Goal: Register for event/course

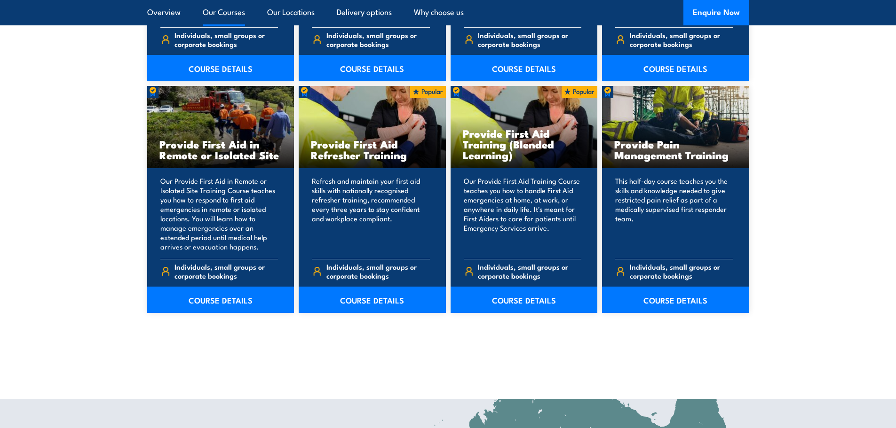
scroll to position [1364, 0]
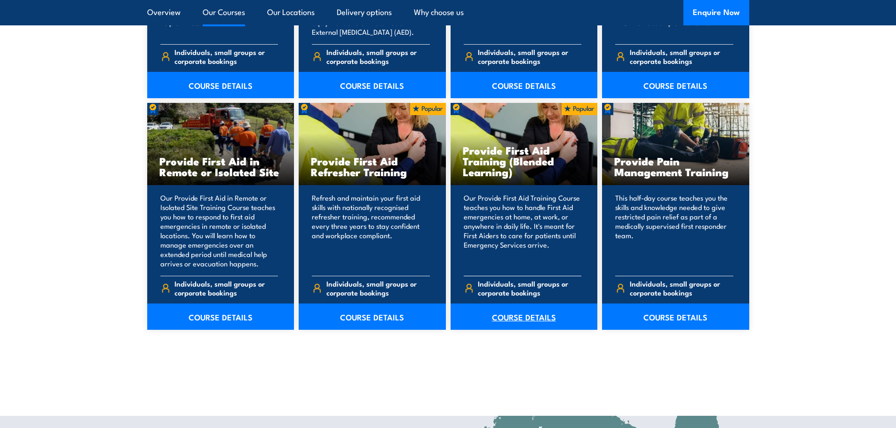
click at [542, 321] on link "COURSE DETAILS" at bounding box center [523, 317] width 147 height 26
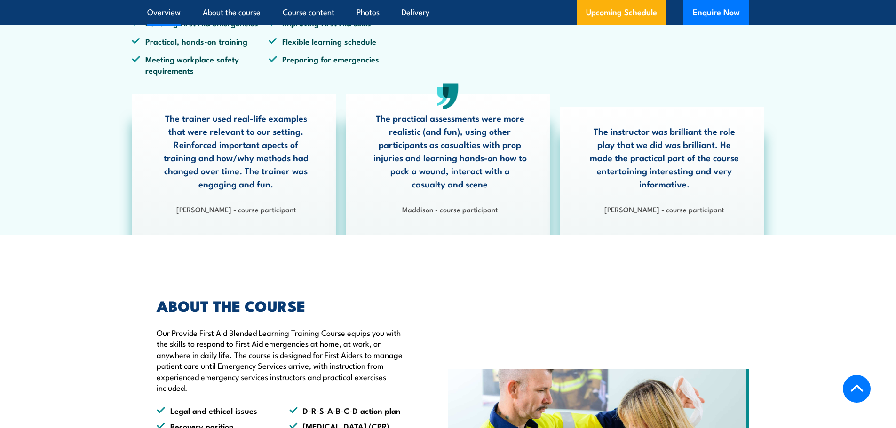
scroll to position [235, 0]
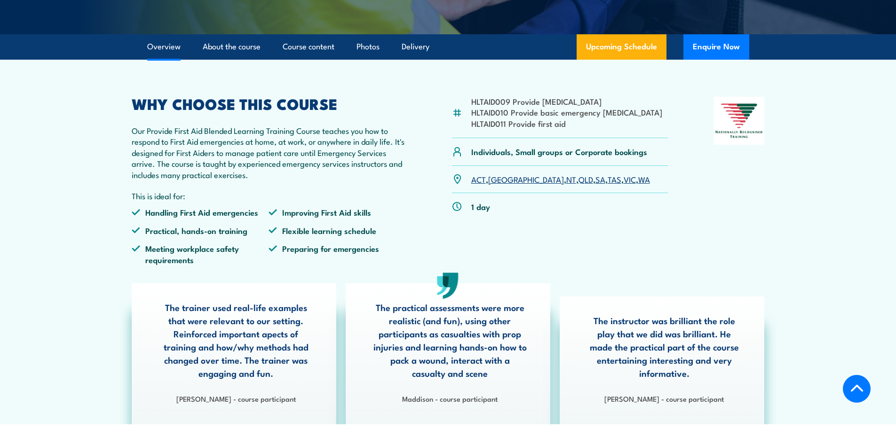
click at [566, 185] on link "NT" at bounding box center [571, 178] width 10 height 11
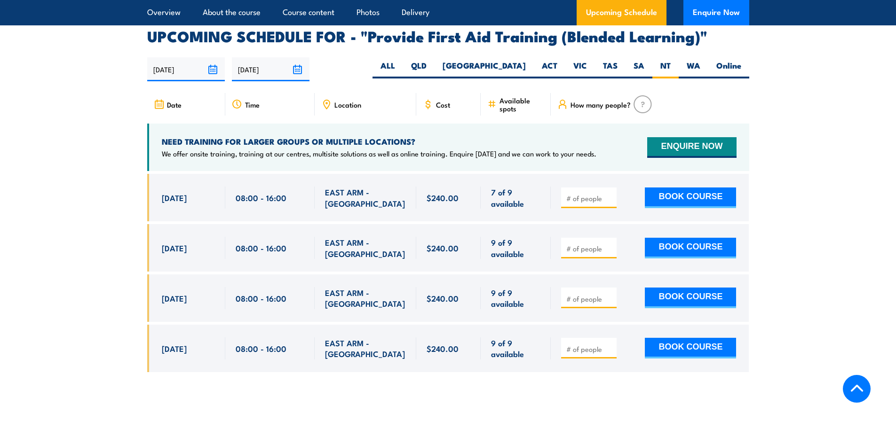
scroll to position [1863, 0]
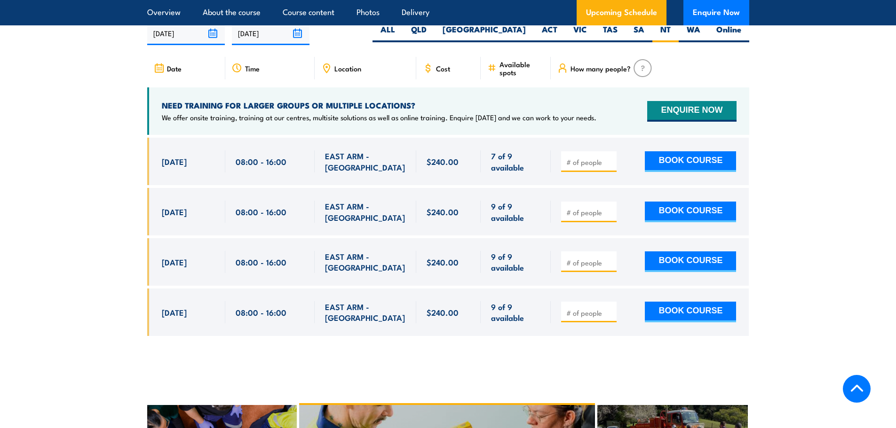
click at [173, 167] on span "[DATE]" at bounding box center [174, 161] width 25 height 11
click at [97, 335] on section "UPCOMING SCHEDULE FOR - "Provide First Aid Training (Blended Learning)" 18/09/2…" at bounding box center [448, 171] width 896 height 357
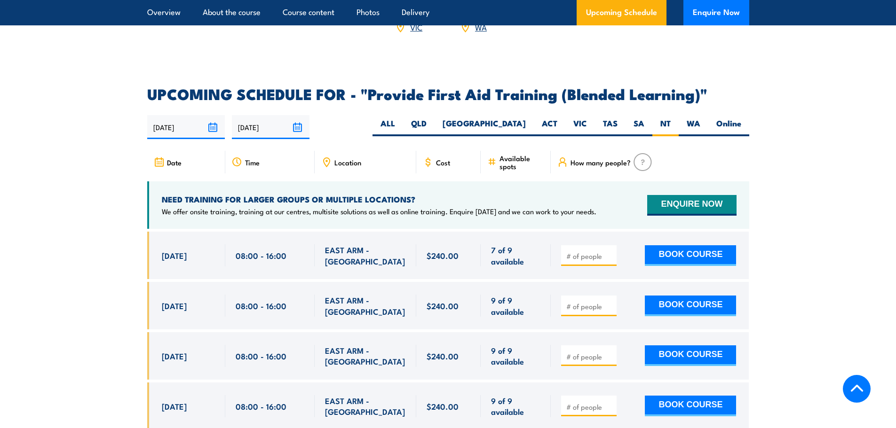
scroll to position [1534, 0]
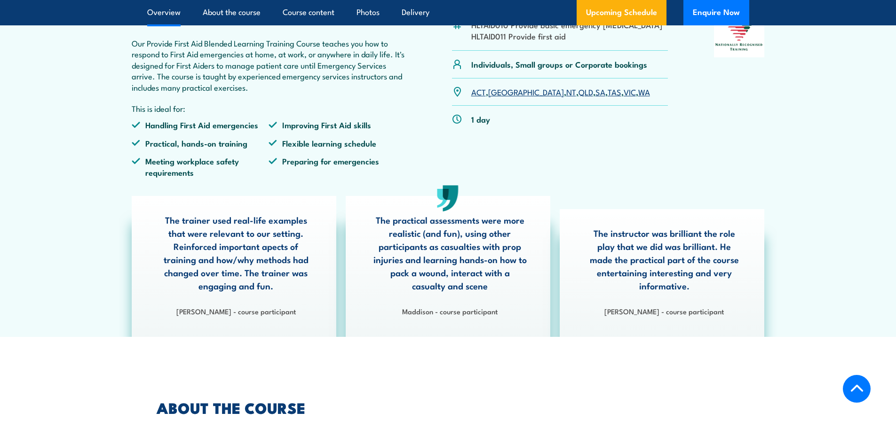
scroll to position [517, 0]
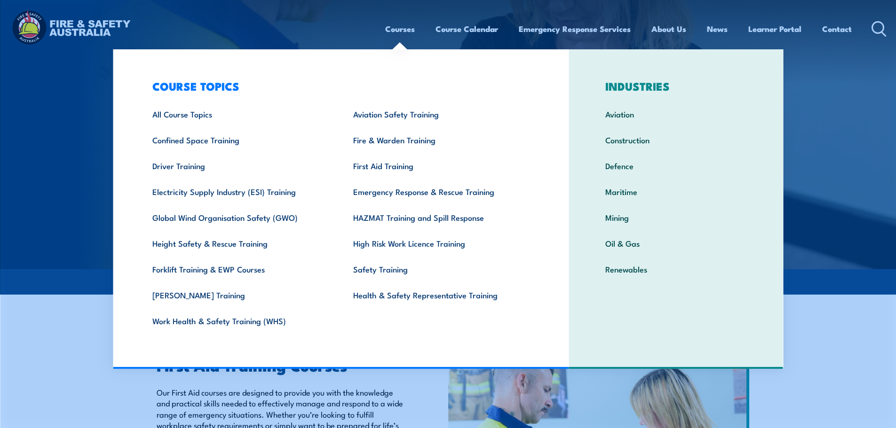
click at [397, 27] on link "Courses" at bounding box center [400, 28] width 30 height 25
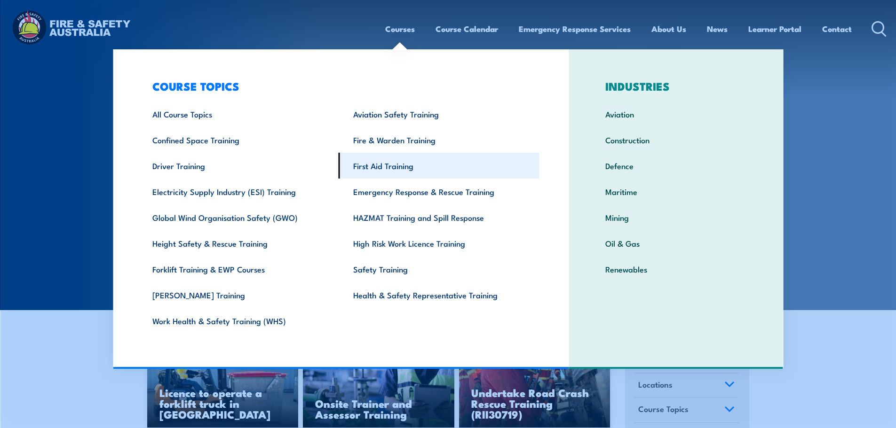
click at [380, 167] on link "First Aid Training" at bounding box center [439, 166] width 201 height 26
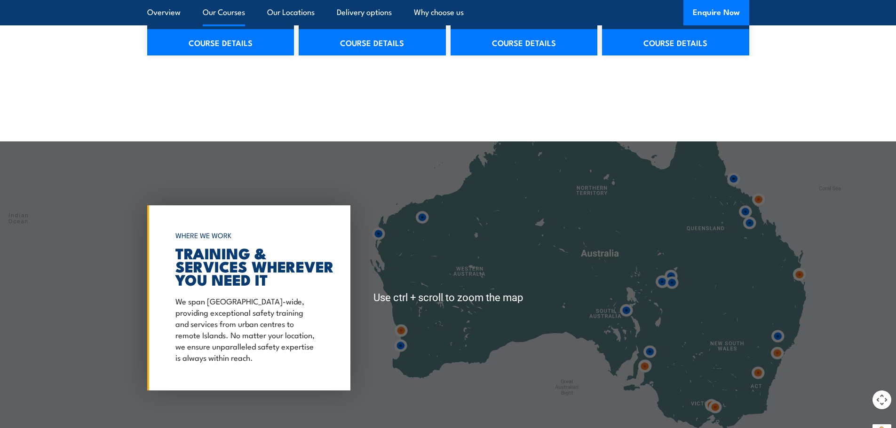
scroll to position [1787, 0]
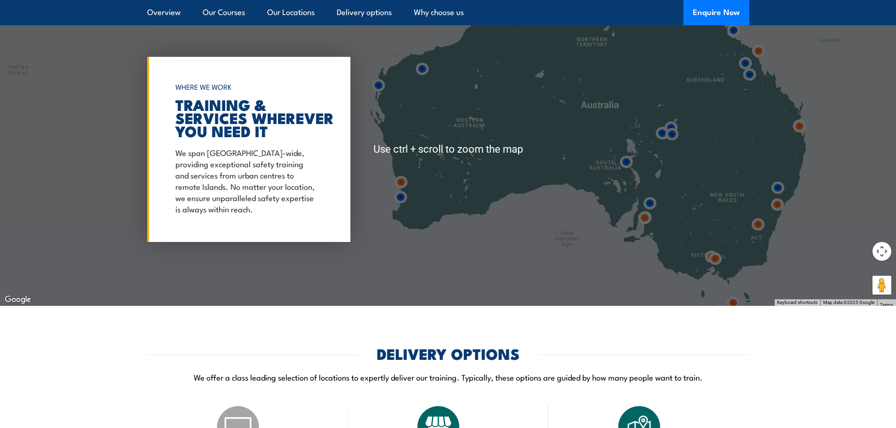
click at [881, 253] on button "Map camera controls" at bounding box center [881, 251] width 19 height 19
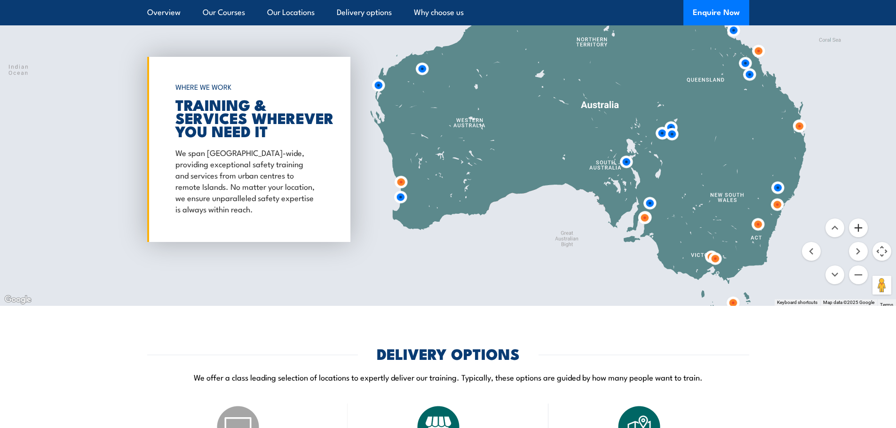
click at [860, 228] on button "Zoom in" at bounding box center [858, 228] width 19 height 19
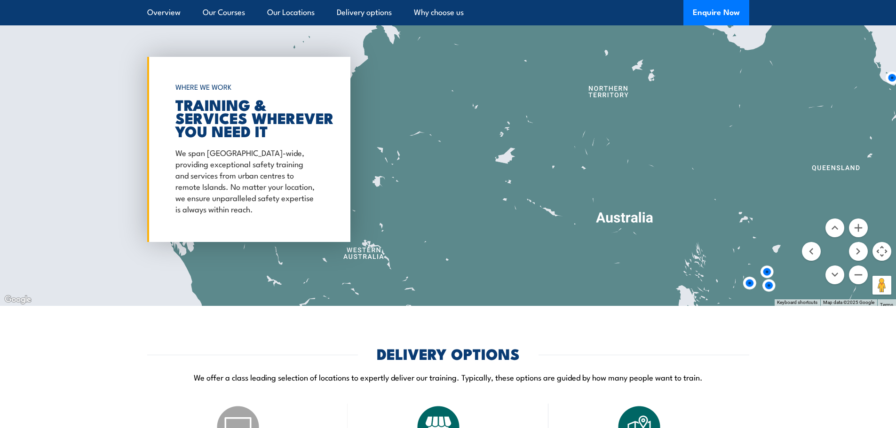
drag, startPoint x: 648, startPoint y: 110, endPoint x: 516, endPoint y: 270, distance: 208.4
click at [516, 270] on div at bounding box center [448, 149] width 896 height 313
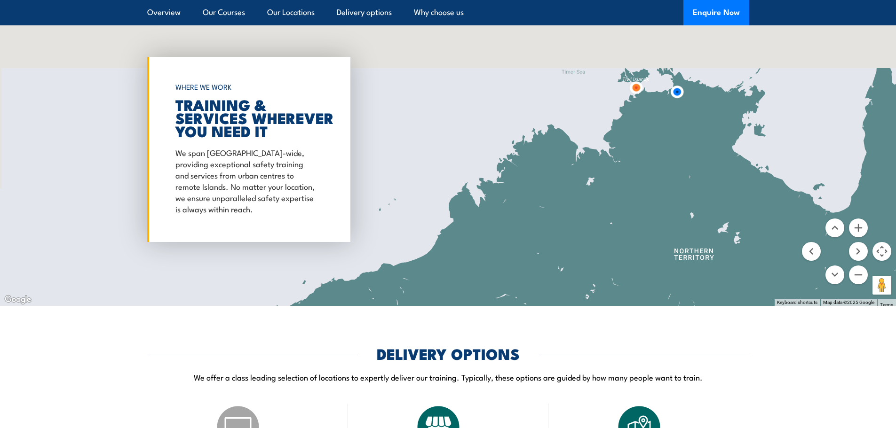
drag, startPoint x: 511, startPoint y: 120, endPoint x: 600, endPoint y: 283, distance: 185.8
click at [600, 283] on div at bounding box center [448, 149] width 896 height 313
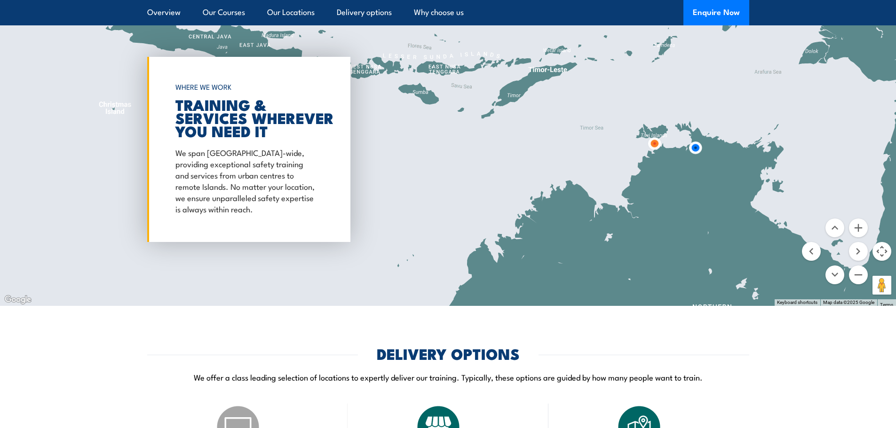
click at [691, 146] on img at bounding box center [694, 147] width 17 height 17
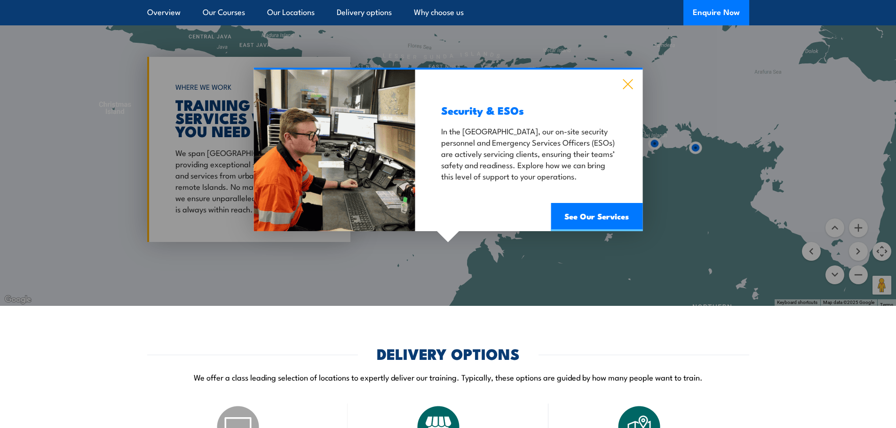
click at [631, 81] on icon at bounding box center [628, 84] width 10 height 10
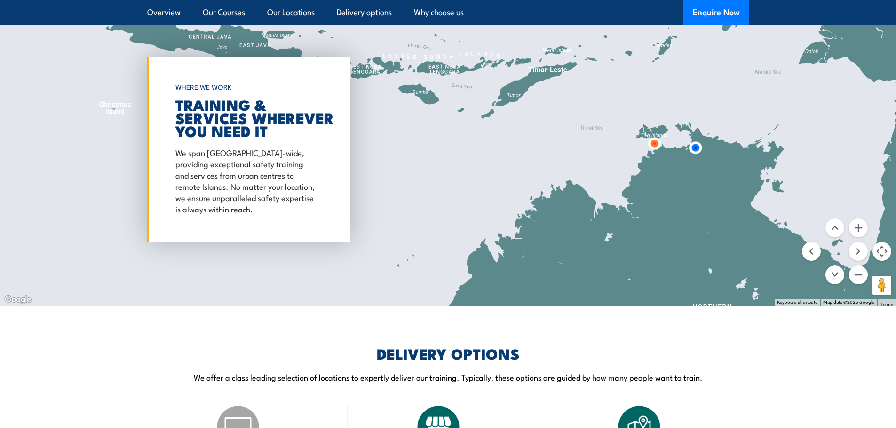
click at [653, 144] on img at bounding box center [654, 143] width 17 height 17
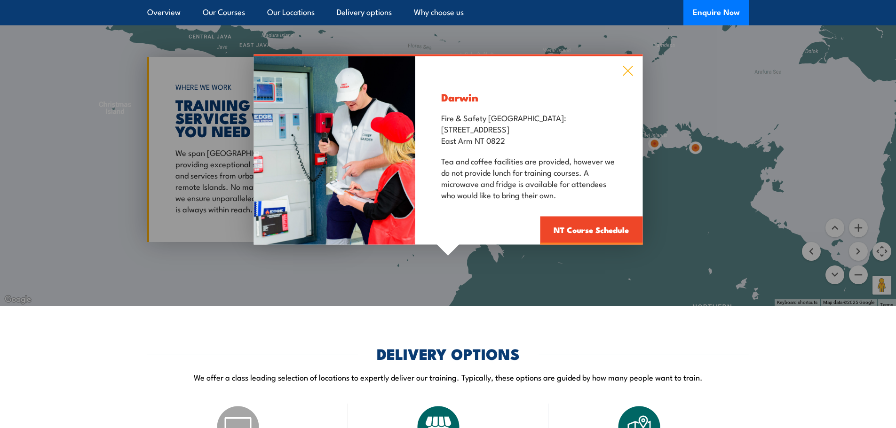
click at [630, 72] on icon at bounding box center [627, 71] width 11 height 10
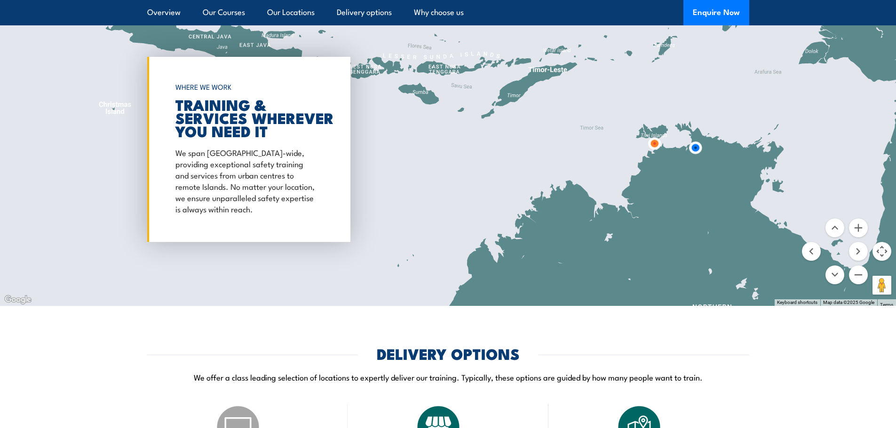
click at [654, 143] on img at bounding box center [654, 143] width 17 height 17
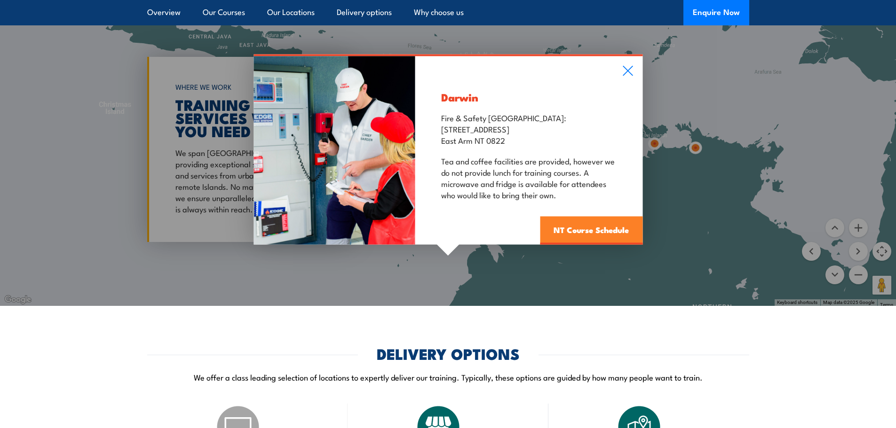
click at [583, 233] on link "NT Course Schedule" at bounding box center [591, 231] width 102 height 28
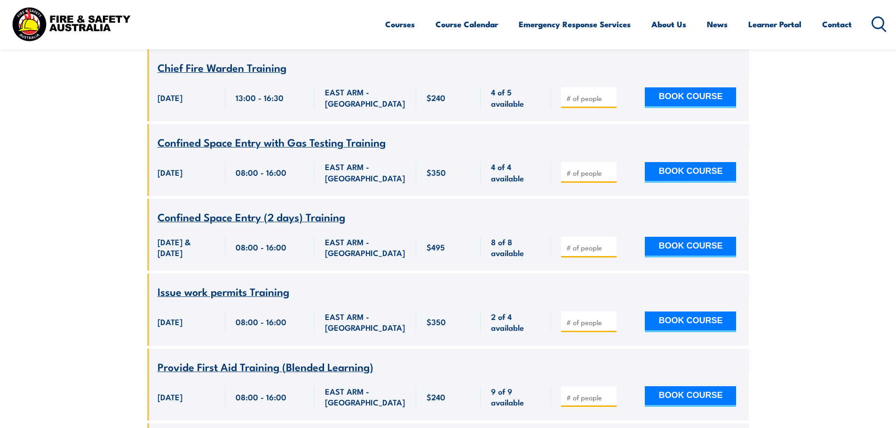
scroll to position [1862, 0]
